Goal: Task Accomplishment & Management: Use online tool/utility

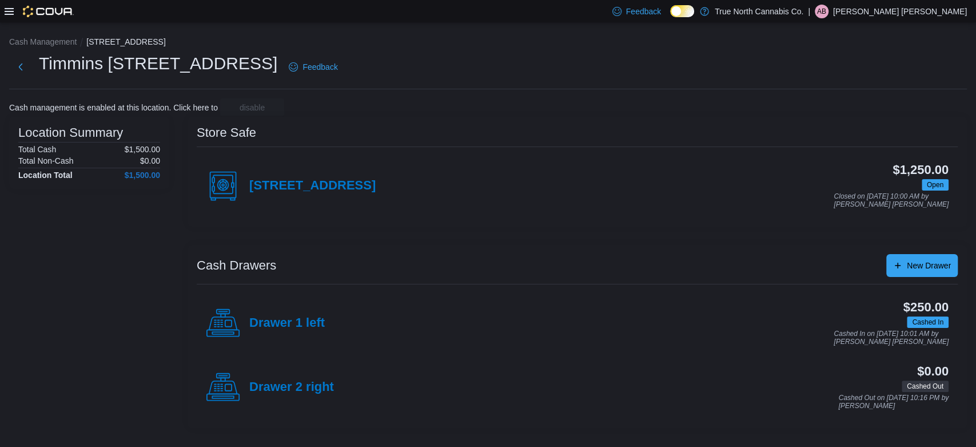
click at [12, 11] on icon at bounding box center [9, 11] width 9 height 7
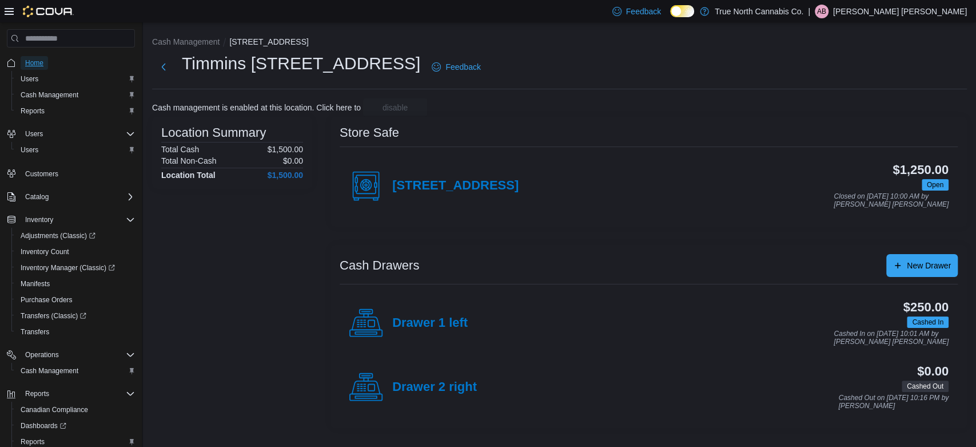
click at [30, 61] on span "Home" at bounding box center [34, 62] width 18 height 9
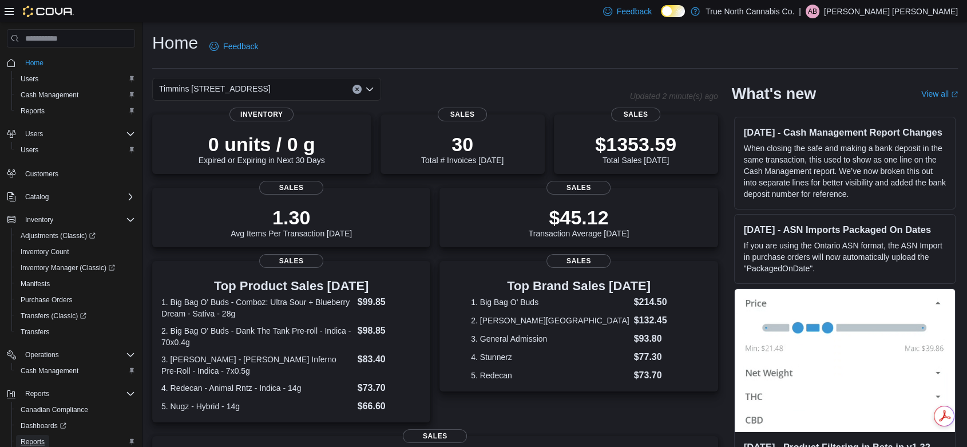
click at [26, 442] on span "Reports" at bounding box center [33, 441] width 24 height 9
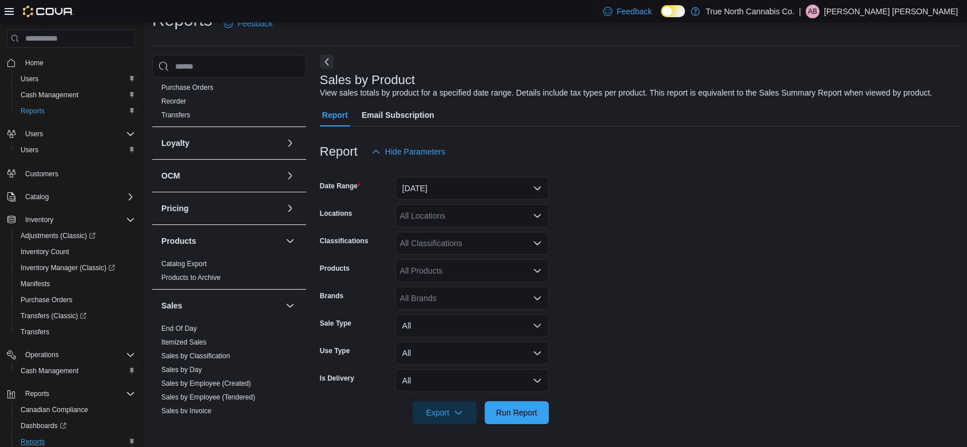
scroll to position [579, 0]
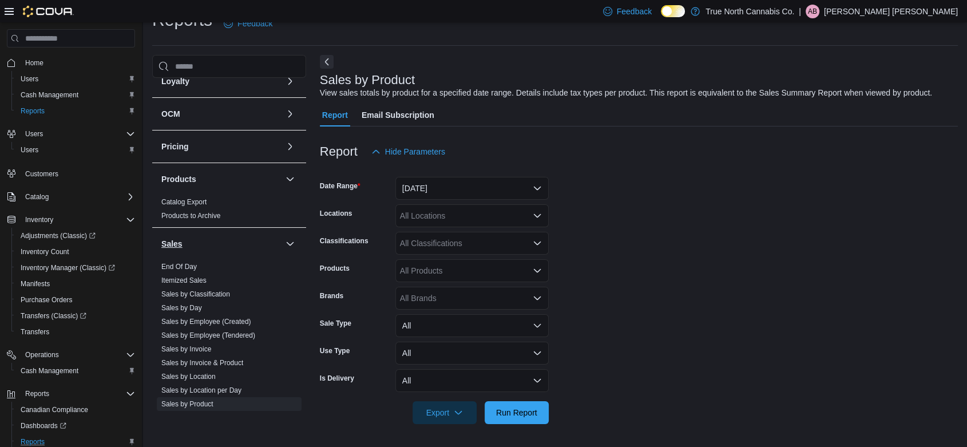
click at [187, 263] on link "End Of Day" at bounding box center [178, 267] width 35 height 8
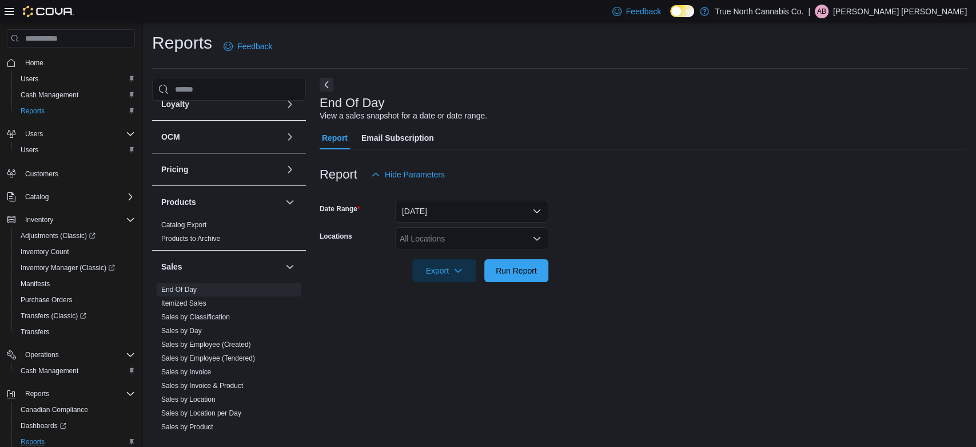
click at [430, 240] on div "All Locations" at bounding box center [471, 238] width 153 height 23
type input "***"
click at [440, 259] on span "Timmins [STREET_ADDRESS]" at bounding box center [476, 257] width 112 height 11
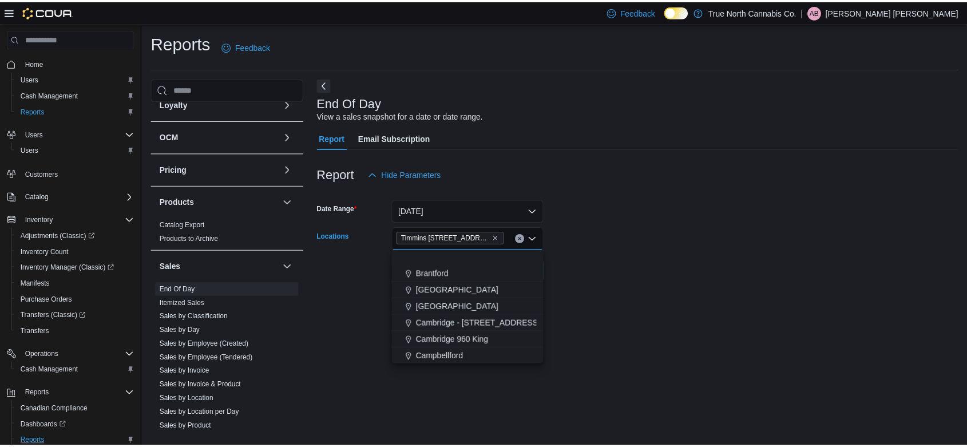
scroll to position [100, 0]
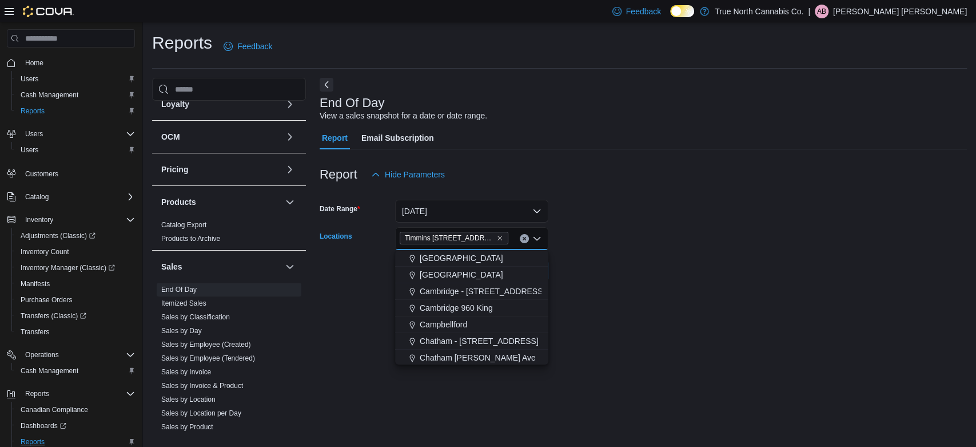
click at [574, 260] on form "Date Range [DATE] Locations [GEOGRAPHIC_DATA] [STREET_ADDRESS] Combo box. Selec…" at bounding box center [643, 234] width 647 height 96
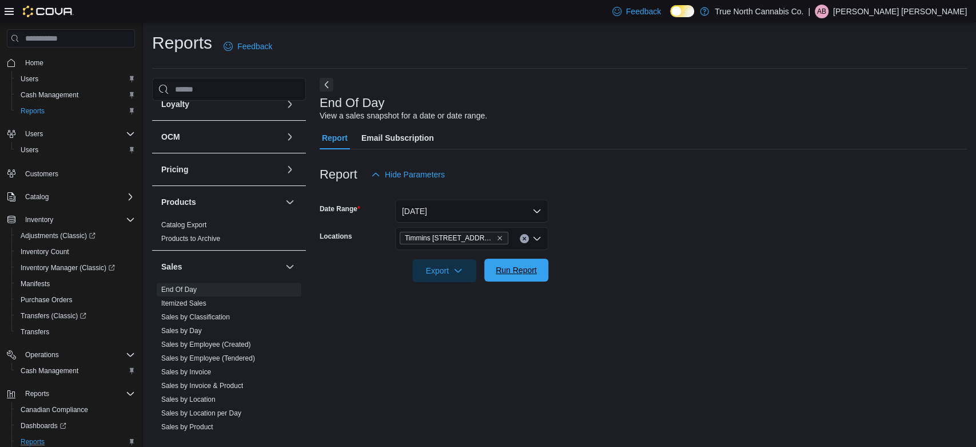
click at [508, 273] on span "Run Report" at bounding box center [516, 269] width 41 height 11
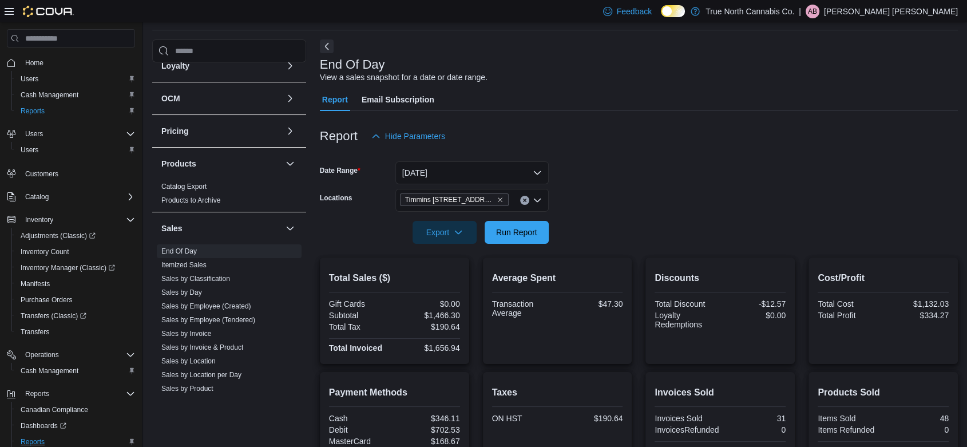
scroll to position [1, 0]
